Goal: Task Accomplishment & Management: Manage account settings

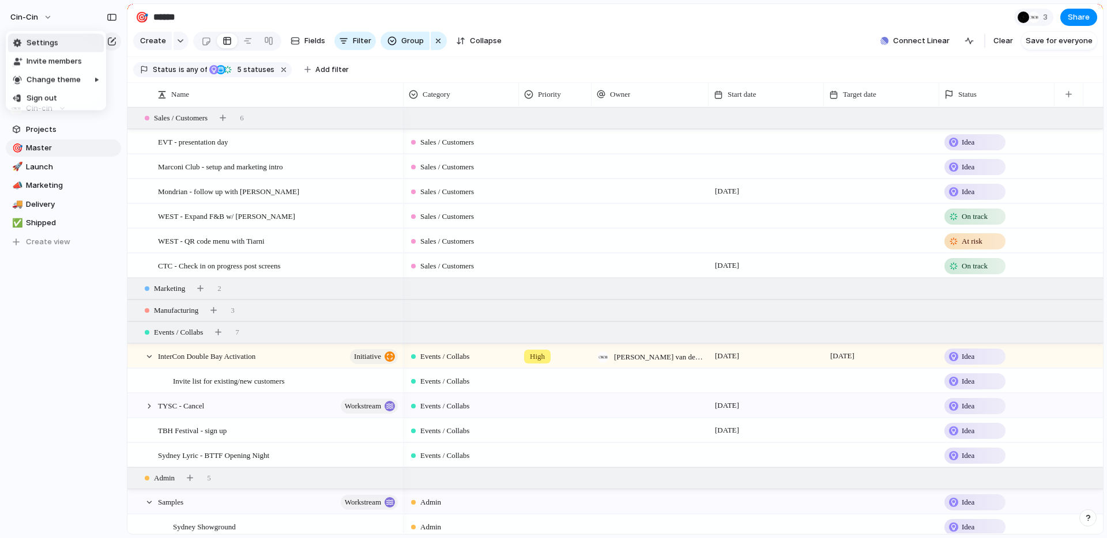
click at [50, 46] on span "Settings" at bounding box center [43, 43] width 32 height 12
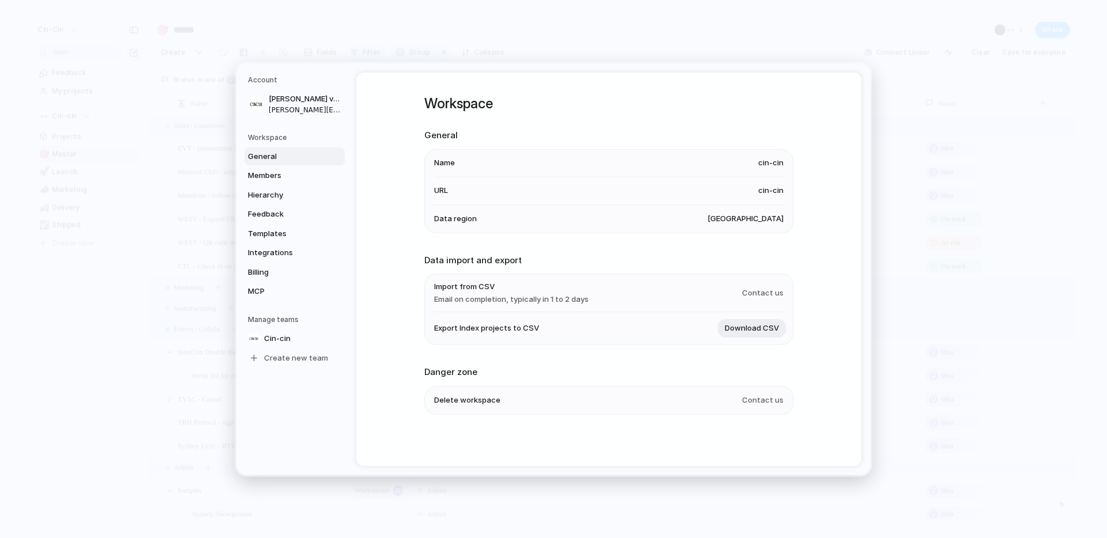
click at [771, 160] on span "cin-cin" at bounding box center [770, 163] width 25 height 12
click at [759, 190] on span "cin-cin" at bounding box center [770, 191] width 25 height 12
click at [766, 157] on span "cin-cin" at bounding box center [770, 163] width 25 height 12
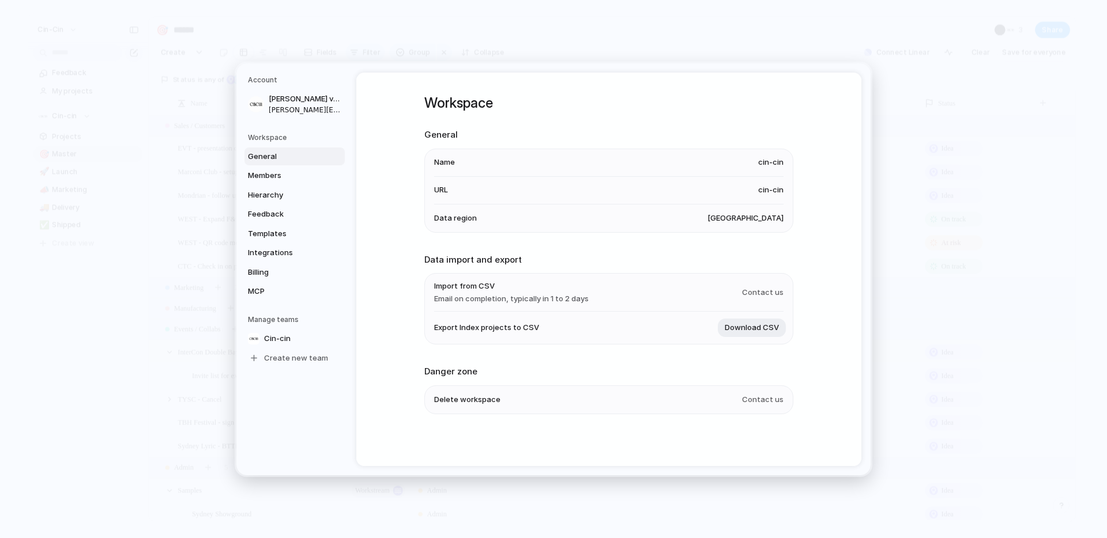
click at [766, 157] on span "cin-cin" at bounding box center [770, 163] width 25 height 12
click at [759, 188] on span "cin-cin" at bounding box center [770, 190] width 25 height 12
drag, startPoint x: 759, startPoint y: 188, endPoint x: 756, endPoint y: 207, distance: 19.2
click at [759, 189] on span "cin-cin" at bounding box center [770, 190] width 25 height 12
click at [756, 207] on li "Data region [GEOGRAPHIC_DATA]" at bounding box center [608, 218] width 349 height 28
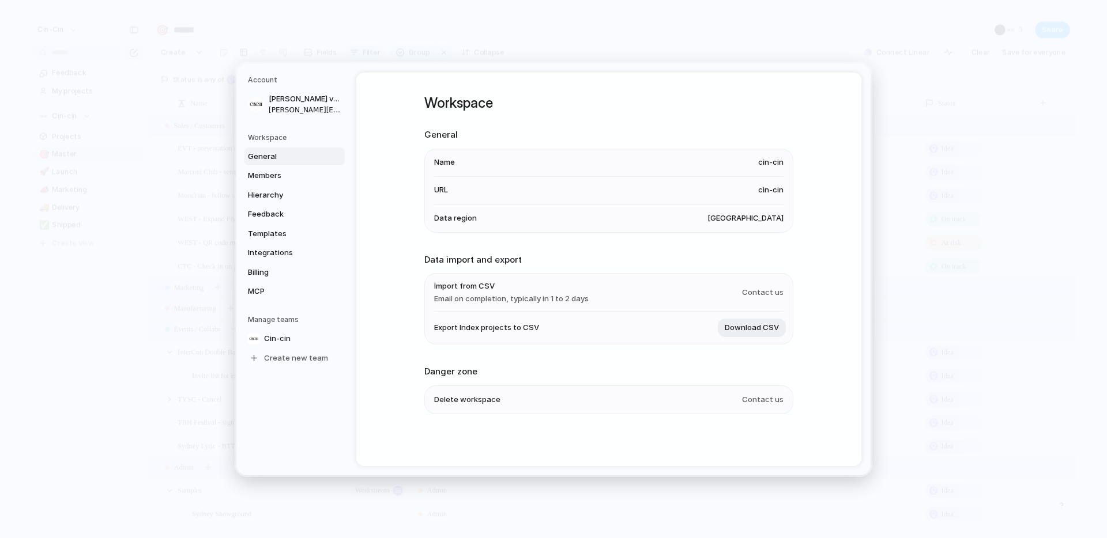
drag, startPoint x: 756, startPoint y: 207, endPoint x: 755, endPoint y: 218, distance: 11.0
click at [756, 208] on li "Data region [GEOGRAPHIC_DATA]" at bounding box center [608, 218] width 349 height 28
click at [755, 220] on span "[GEOGRAPHIC_DATA]" at bounding box center [745, 218] width 76 height 12
